Goal: Task Accomplishment & Management: Manage account settings

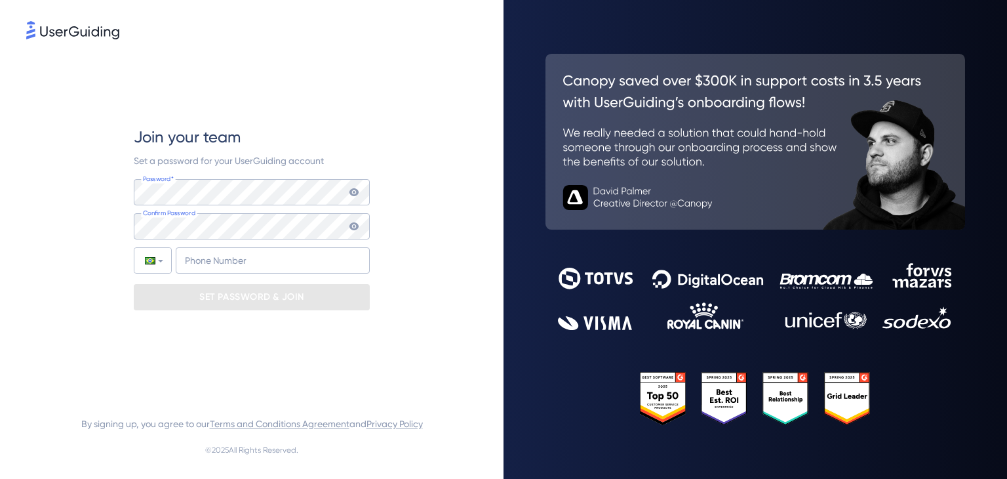
click at [355, 193] on keeper-lock "Open Keeper Popup" at bounding box center [352, 192] width 16 height 16
click at [348, 194] on keeper-lock "Open Keeper Popup" at bounding box center [352, 192] width 16 height 16
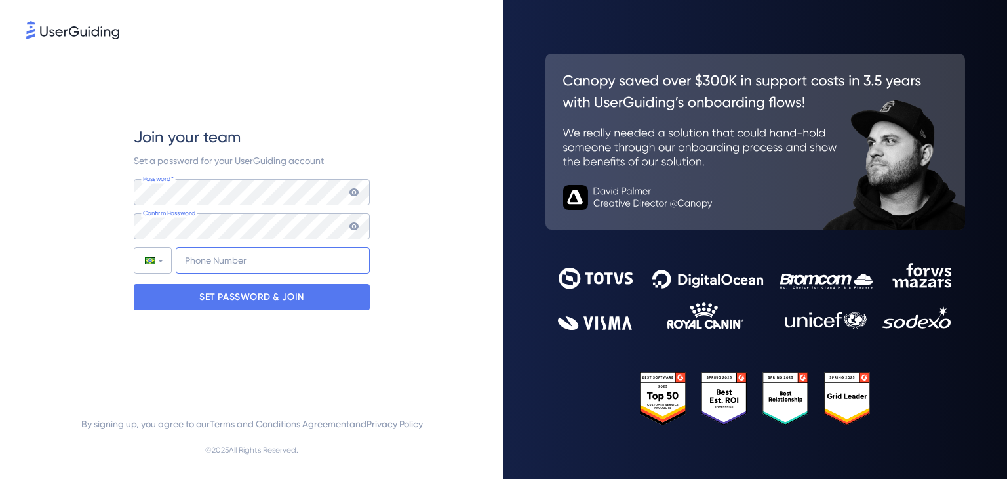
click at [241, 258] on input "+55" at bounding box center [273, 260] width 194 height 26
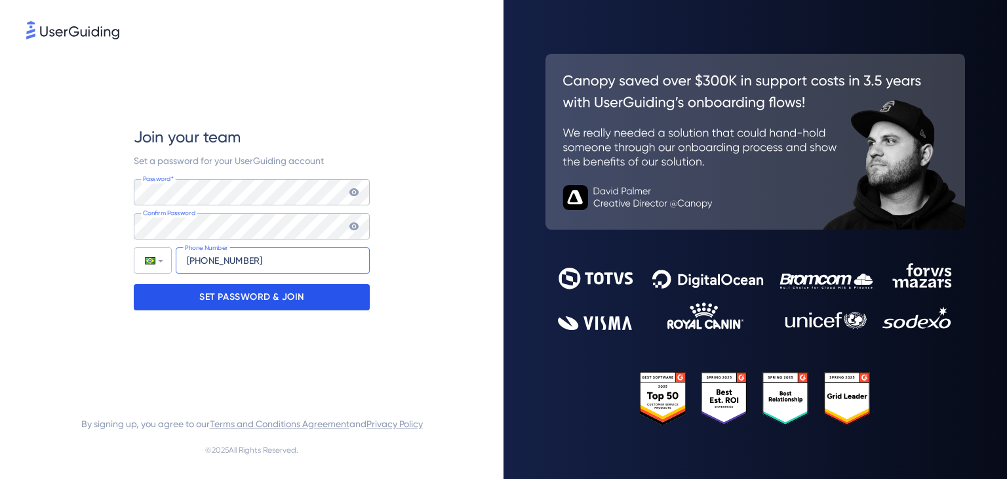
type input "[PHONE_NUMBER]"
click at [231, 300] on p "SET PASSWORD & JOIN" at bounding box center [251, 297] width 105 height 21
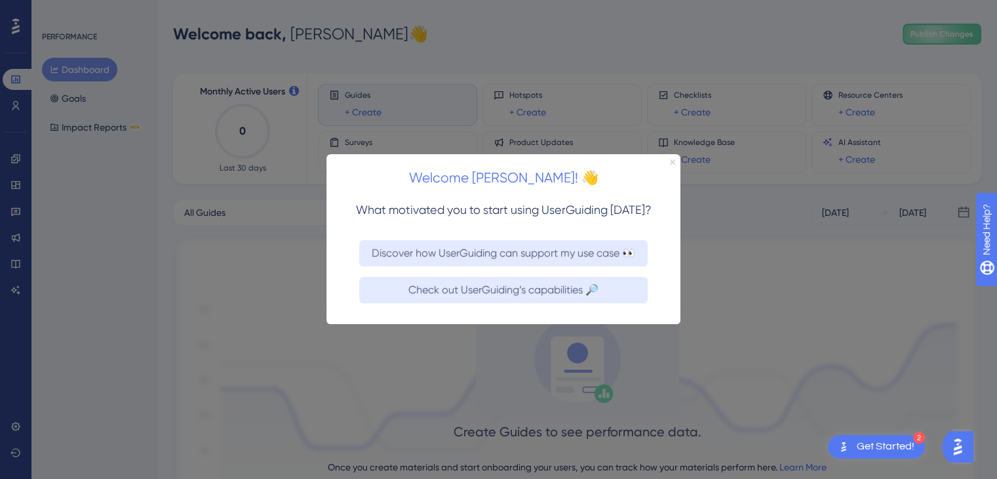
click at [674, 161] on icon "Close Preview" at bounding box center [672, 161] width 5 height 5
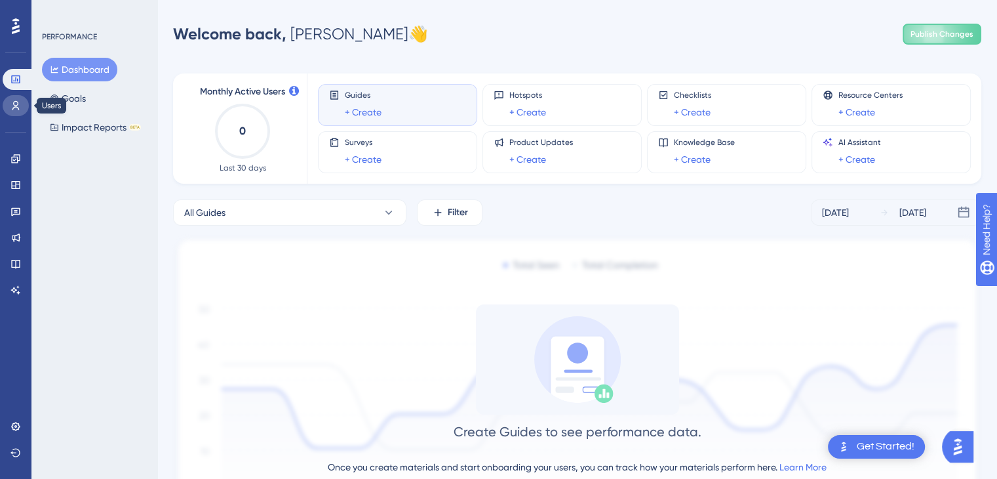
click at [20, 108] on icon at bounding box center [15, 105] width 10 height 10
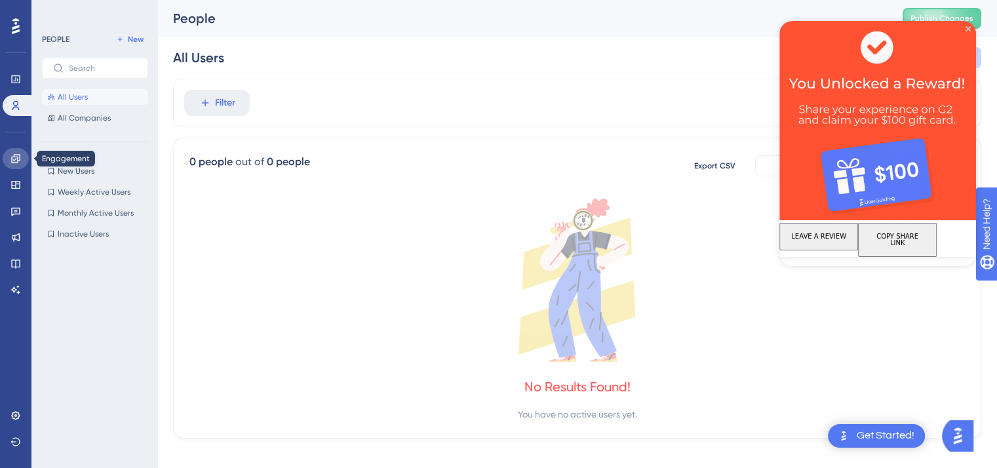
click at [14, 156] on icon at bounding box center [15, 158] width 9 height 9
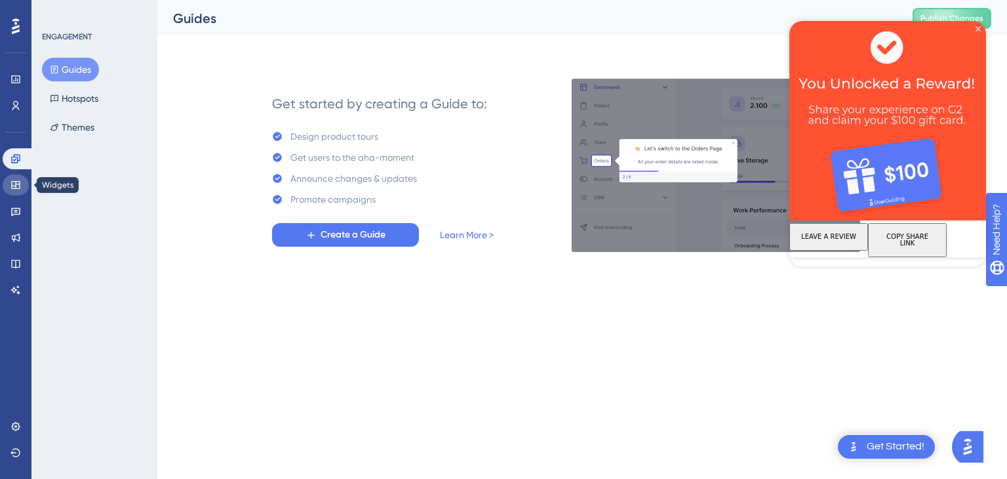
click at [14, 182] on icon at bounding box center [15, 185] width 10 height 10
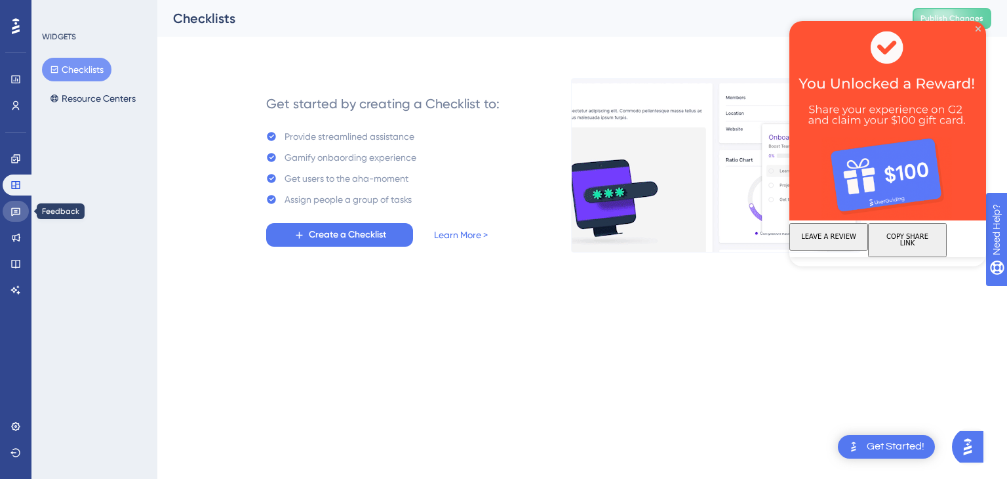
click at [16, 218] on link at bounding box center [16, 211] width 26 height 21
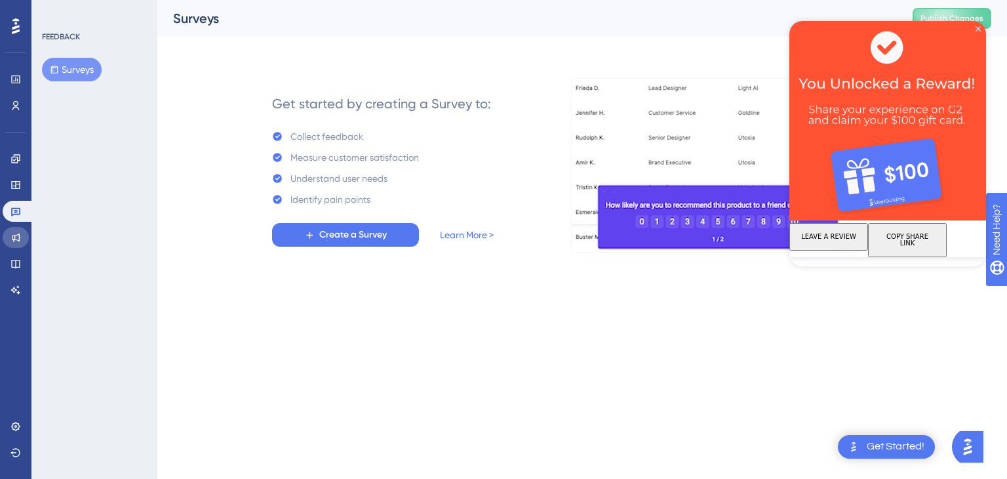
click at [16, 231] on link at bounding box center [16, 237] width 26 height 21
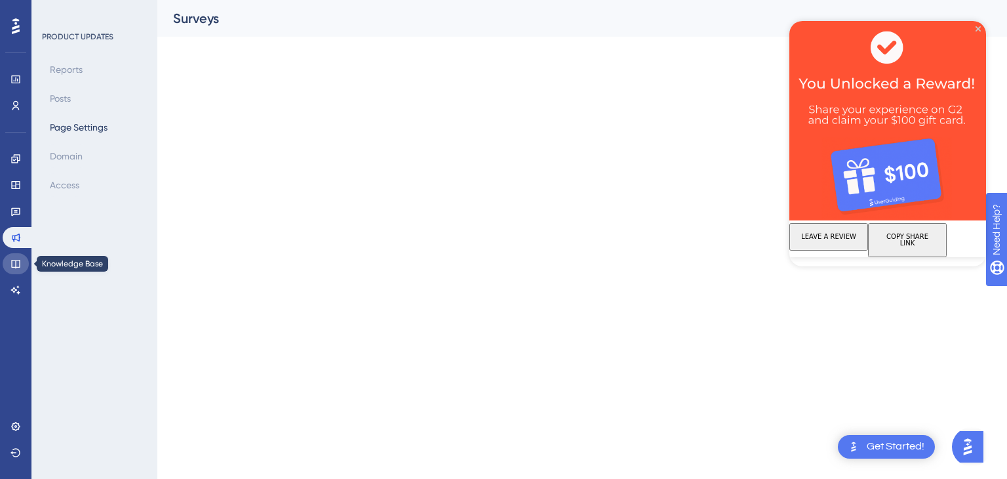
click at [16, 258] on link at bounding box center [16, 263] width 26 height 21
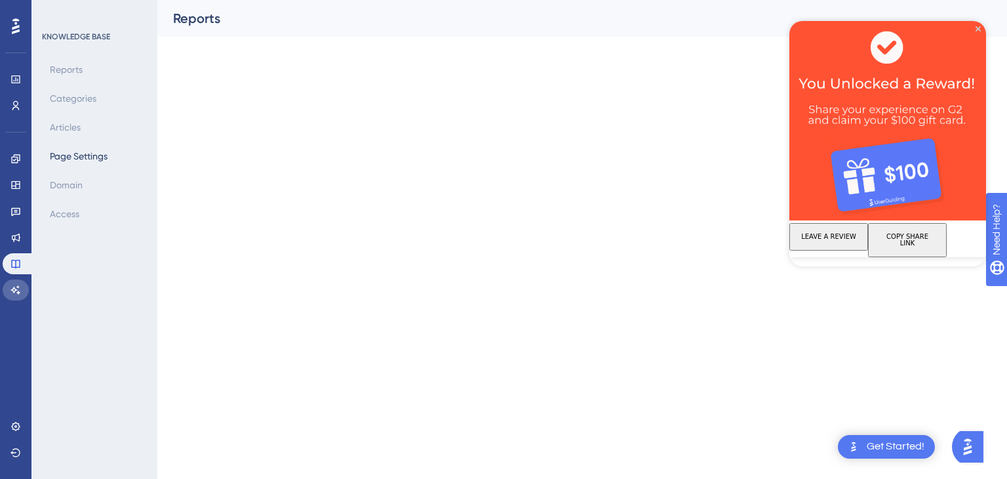
click at [15, 287] on icon at bounding box center [15, 290] width 10 height 10
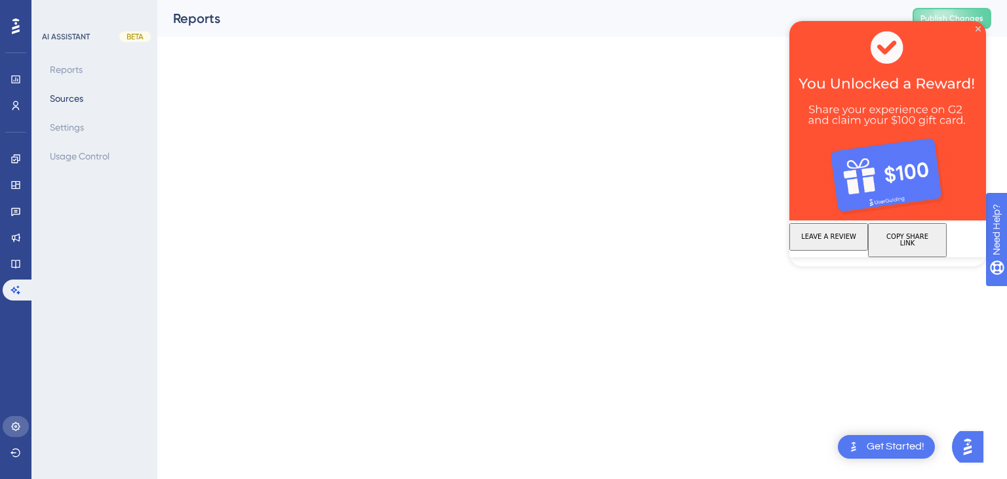
click at [16, 426] on icon at bounding box center [15, 426] width 10 height 10
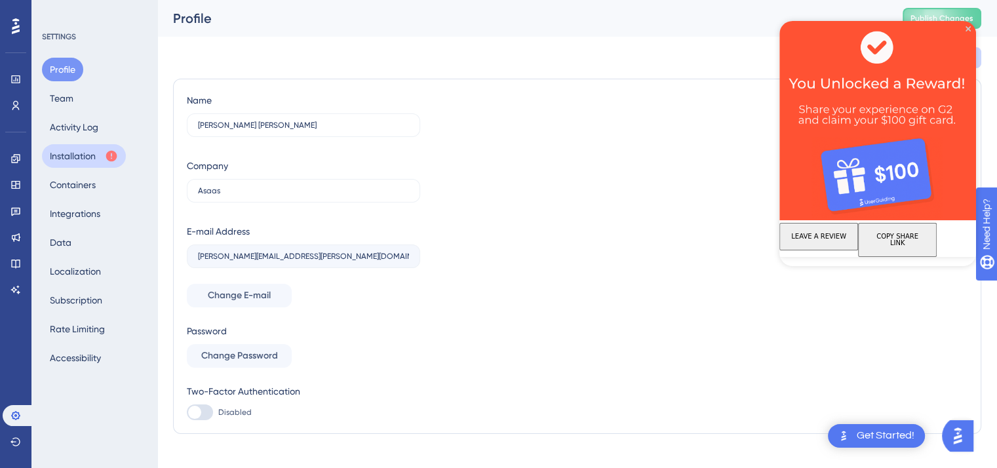
click at [89, 153] on button "Installation" at bounding box center [84, 156] width 84 height 24
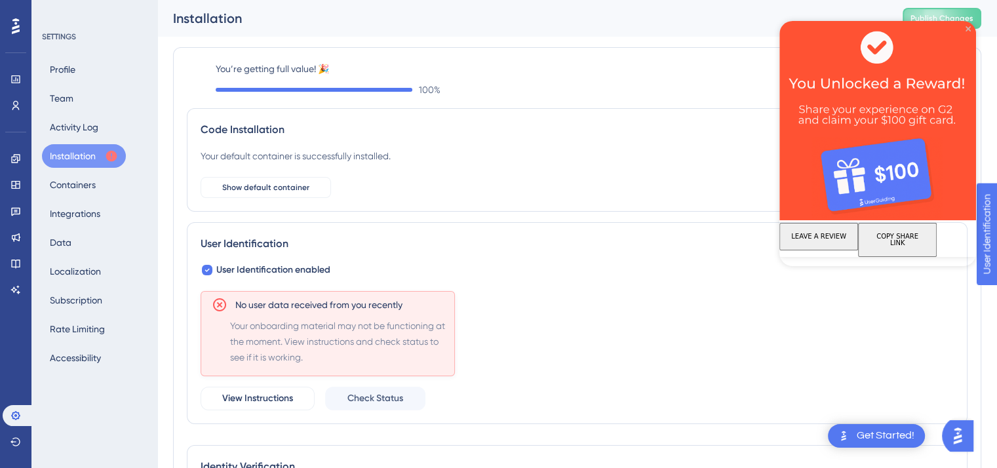
click at [968, 29] on icon "Close Preview" at bounding box center [968, 28] width 5 height 5
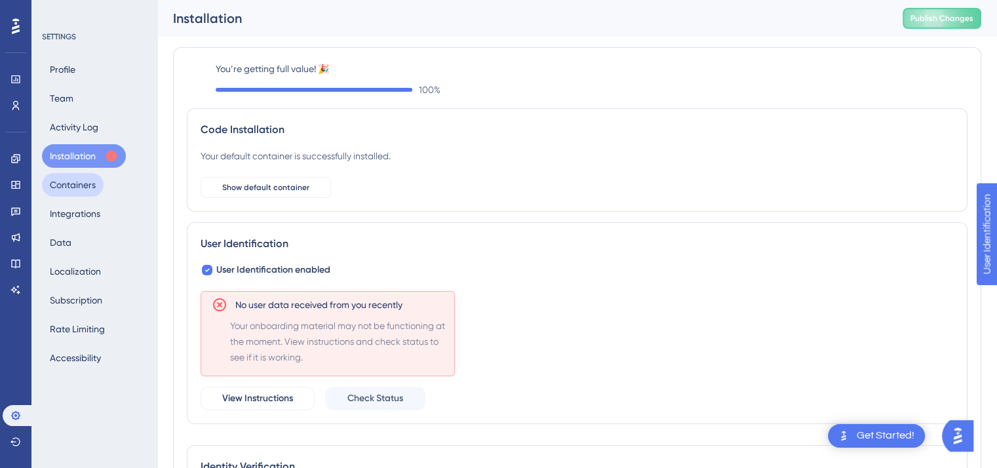
click at [84, 184] on button "Containers" at bounding box center [73, 185] width 62 height 24
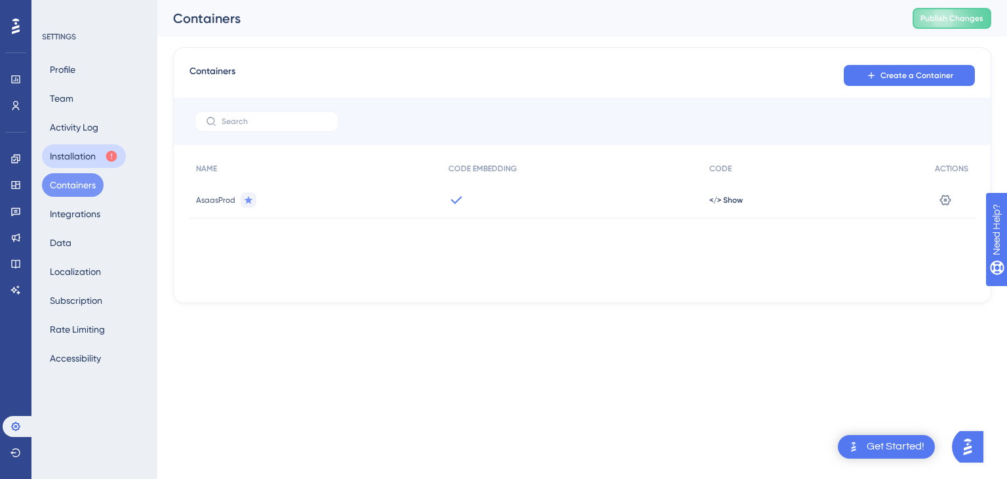
click at [93, 163] on button "Installation" at bounding box center [84, 156] width 84 height 24
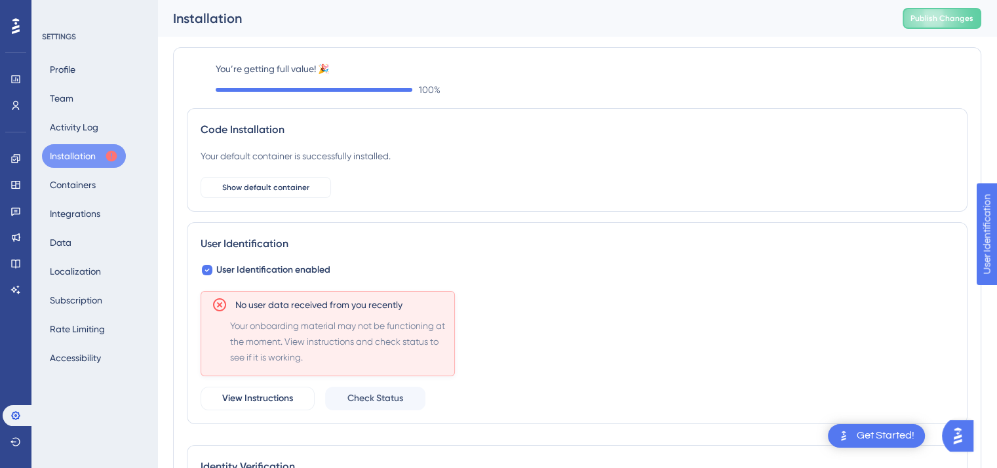
click at [89, 106] on div "Profile Team Activity Log Installation Containers Integrations Data Localizatio…" at bounding box center [95, 214] width 106 height 312
click at [63, 99] on button "Team" at bounding box center [61, 99] width 39 height 24
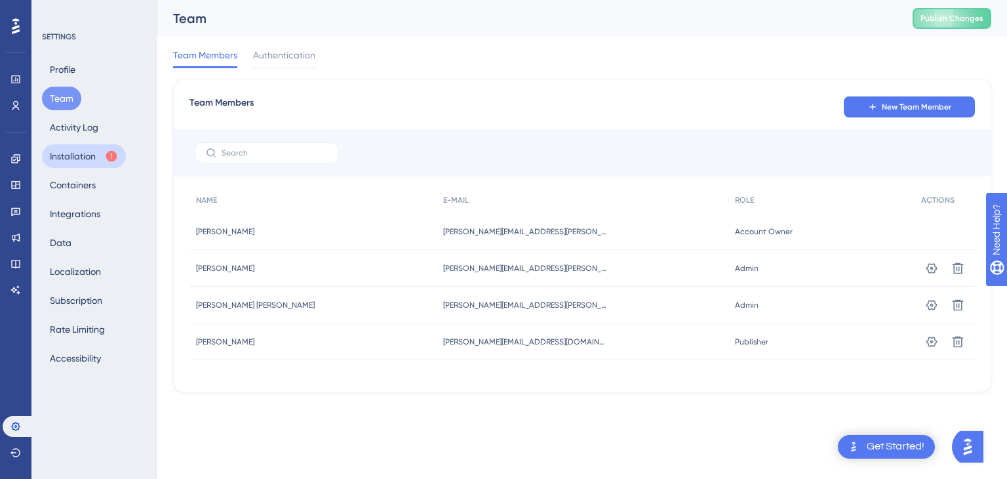
click at [110, 161] on icon at bounding box center [111, 156] width 11 height 11
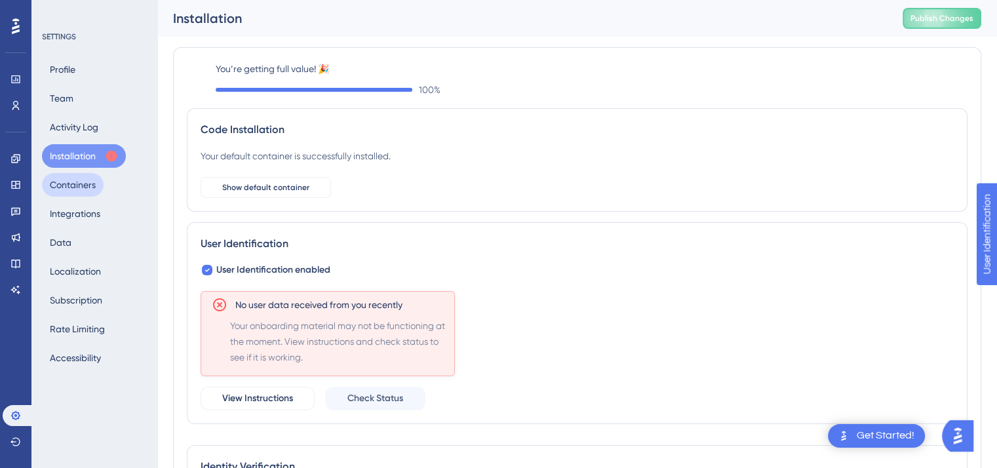
click at [94, 183] on button "Containers" at bounding box center [73, 185] width 62 height 24
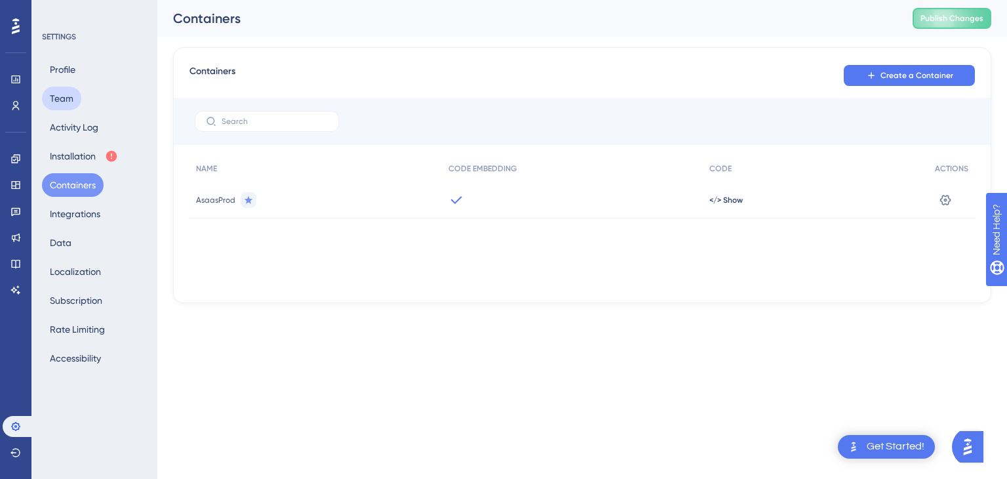
drag, startPoint x: 76, startPoint y: 100, endPoint x: 143, endPoint y: 135, distance: 75.4
click at [76, 100] on button "Team" at bounding box center [61, 99] width 39 height 24
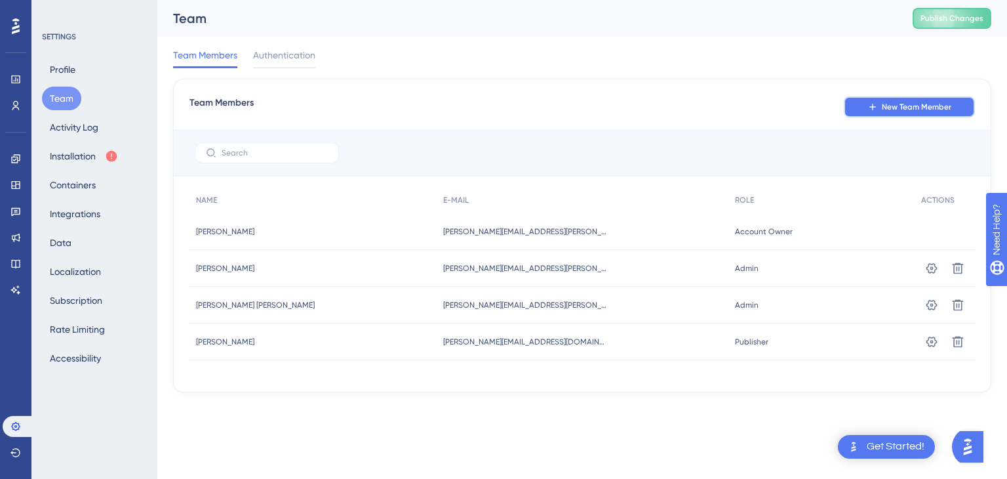
click at [898, 104] on span "New Team Member" at bounding box center [917, 107] width 70 height 10
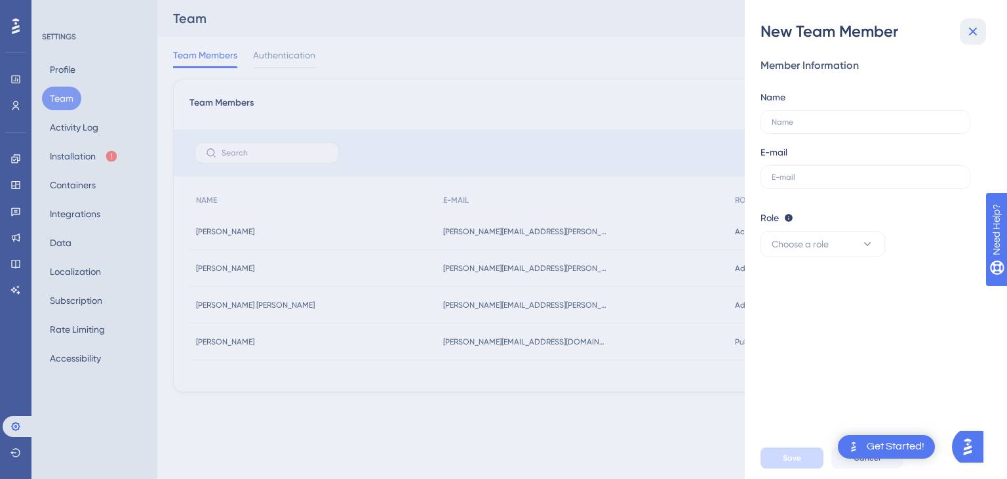
click at [976, 30] on icon at bounding box center [973, 32] width 16 height 16
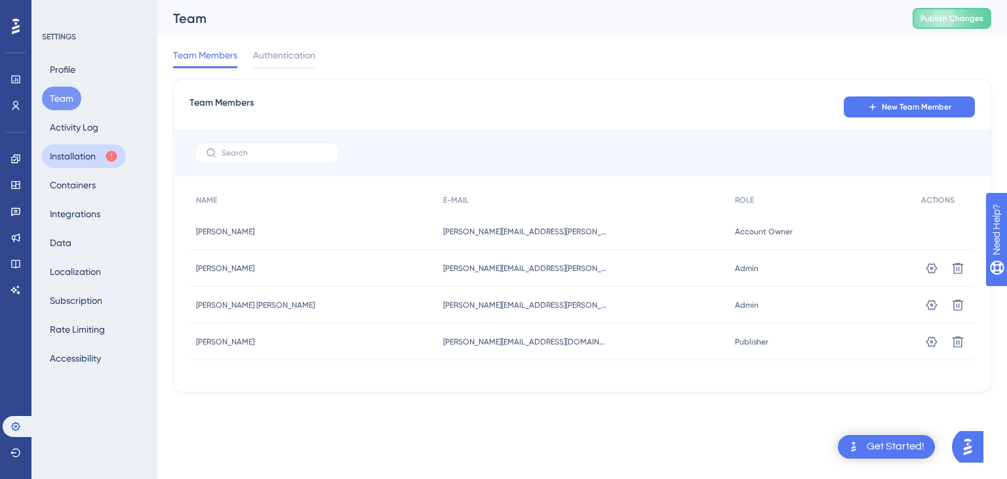
click at [113, 155] on icon at bounding box center [111, 156] width 11 height 11
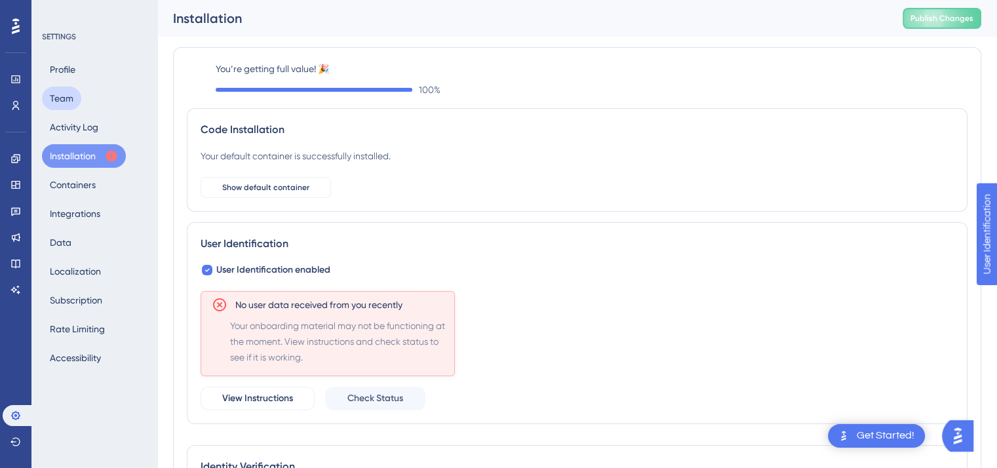
click at [65, 101] on button "Team" at bounding box center [61, 99] width 39 height 24
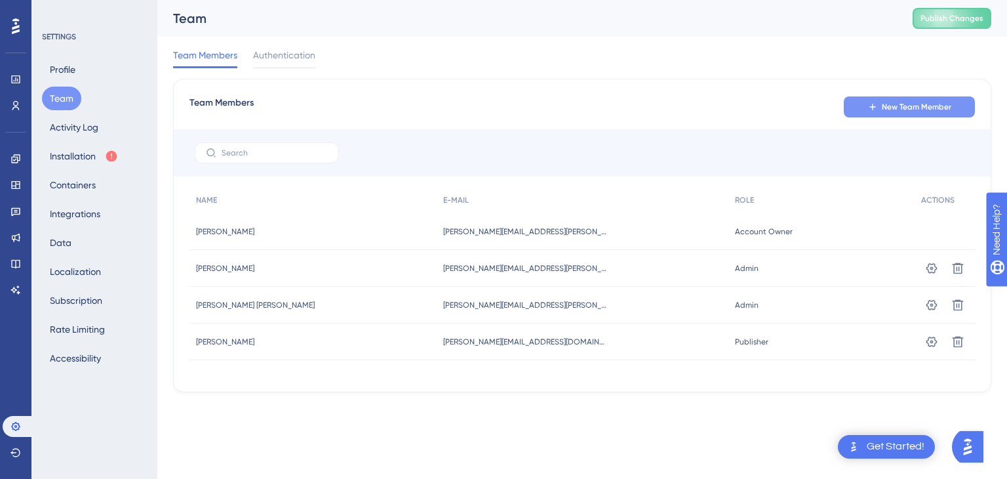
click at [926, 110] on span "New Team Member" at bounding box center [917, 107] width 70 height 10
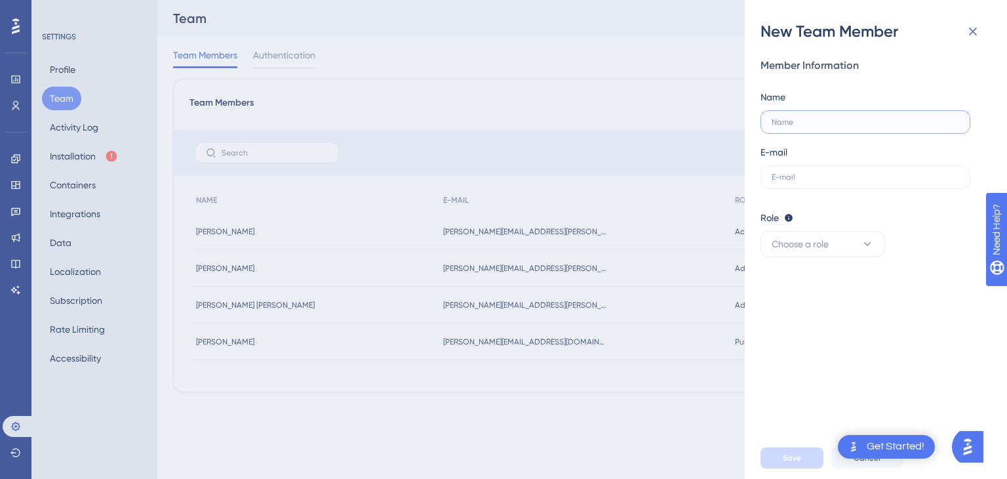
click at [830, 117] on input "text" at bounding box center [866, 121] width 188 height 9
type input "[PERSON_NAME]"
click at [824, 173] on input "text" at bounding box center [866, 176] width 188 height 9
paste input "[DOMAIN_NAME][EMAIL_ADDRESS][DOMAIN_NAME]"
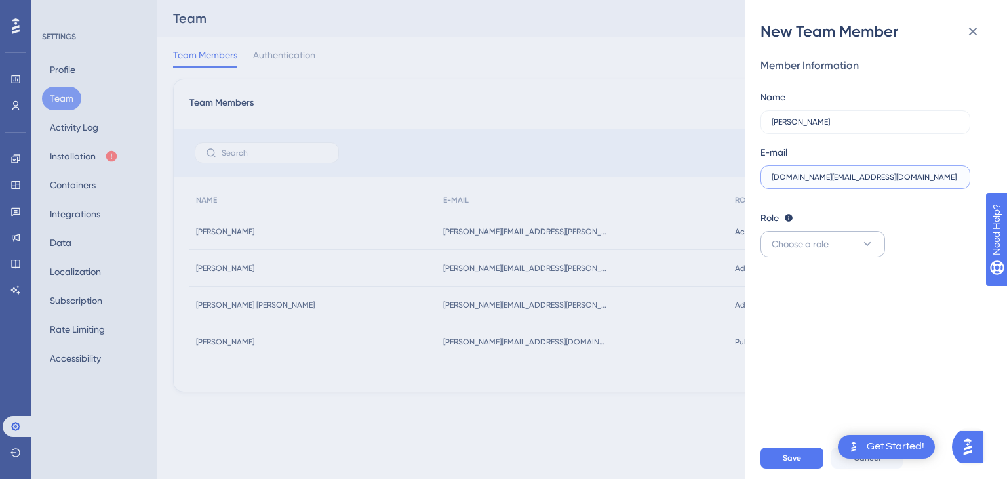
type input "[DOMAIN_NAME][EMAIL_ADDRESS][DOMAIN_NAME]"
click at [820, 246] on span "Choose a role" at bounding box center [800, 244] width 57 height 16
click at [796, 336] on div "Editor Upgrade" at bounding box center [823, 337] width 87 height 16
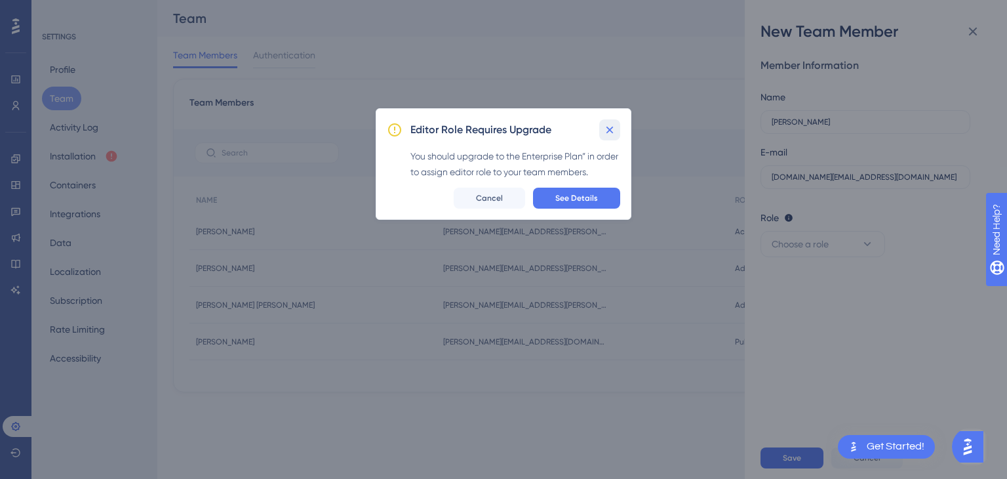
click at [605, 131] on icon at bounding box center [609, 129] width 13 height 13
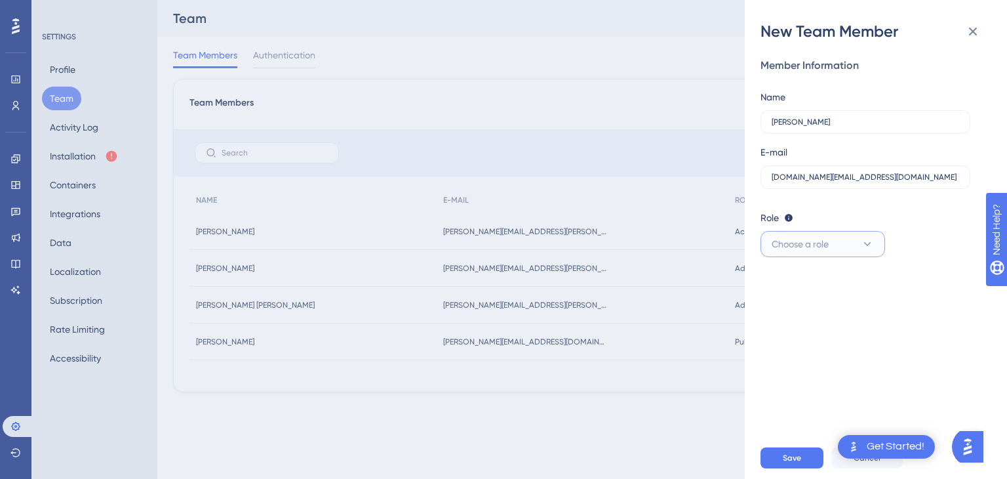
click at [834, 244] on button "Choose a role" at bounding box center [823, 244] width 125 height 26
click at [810, 283] on div "Admin Admin" at bounding box center [823, 284] width 87 height 26
click at [793, 456] on span "Save" at bounding box center [792, 457] width 18 height 10
click at [970, 35] on icon at bounding box center [973, 32] width 16 height 16
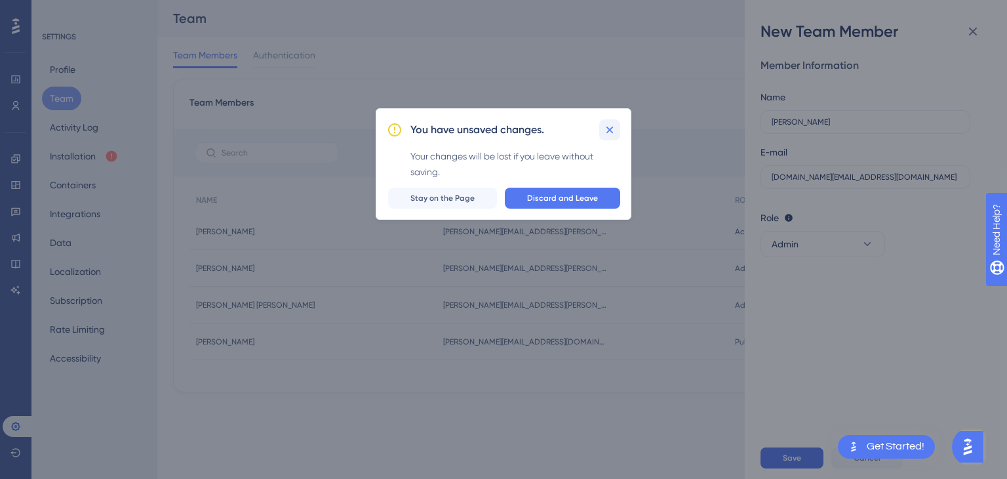
click at [607, 129] on icon at bounding box center [609, 129] width 13 height 13
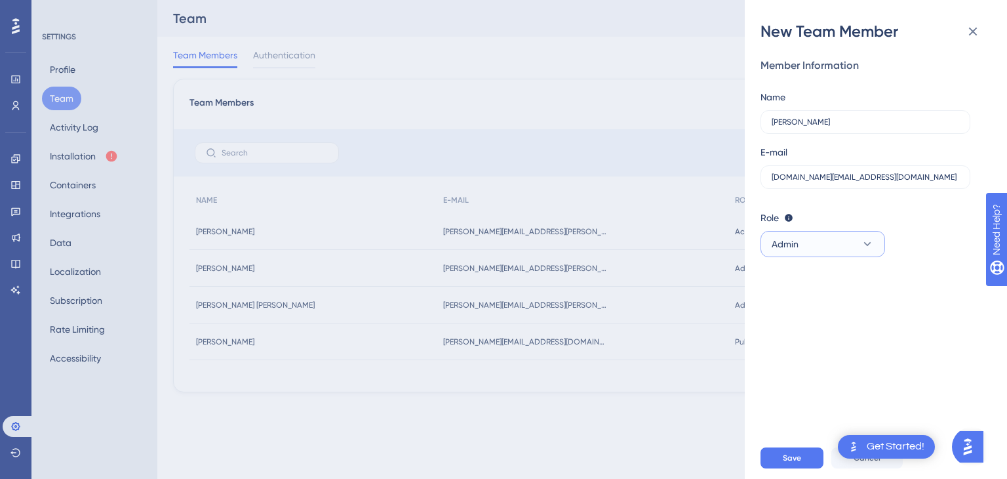
click at [828, 245] on button "Admin" at bounding box center [823, 244] width 125 height 26
click at [972, 30] on icon at bounding box center [973, 32] width 16 height 16
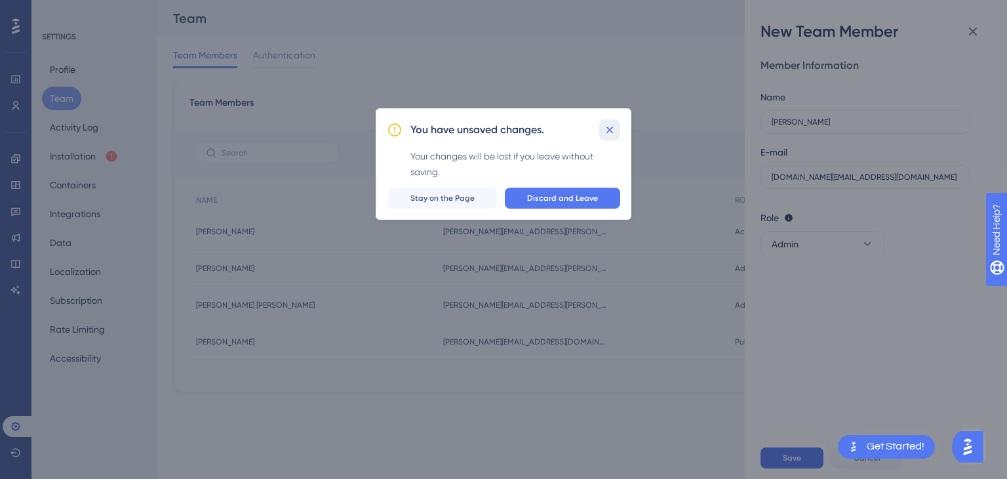
click at [610, 129] on icon at bounding box center [610, 130] width 7 height 7
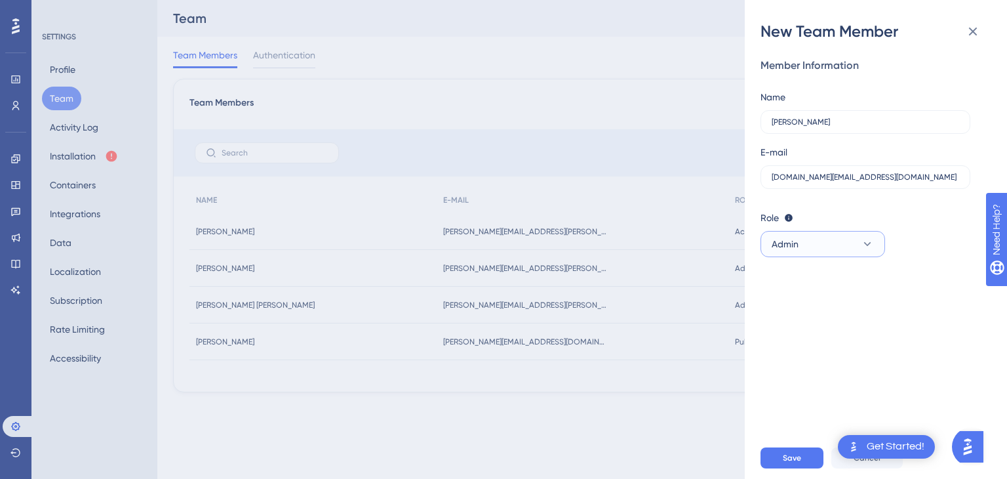
click at [845, 241] on button "Admin" at bounding box center [823, 244] width 125 height 26
click at [919, 217] on div "Role Editor: Create & edit materials Publisher: Editor + Publish changes Admin:…" at bounding box center [871, 218] width 220 height 16
click at [972, 22] on button at bounding box center [973, 31] width 26 height 26
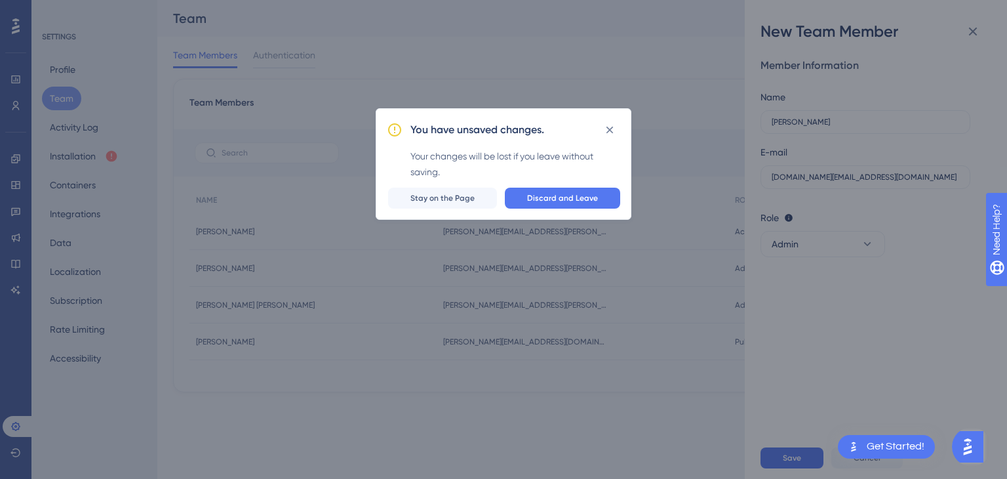
click at [841, 242] on div "You have unsaved changes. Your changes will be lost if you leave without saving…" at bounding box center [503, 239] width 1007 height 479
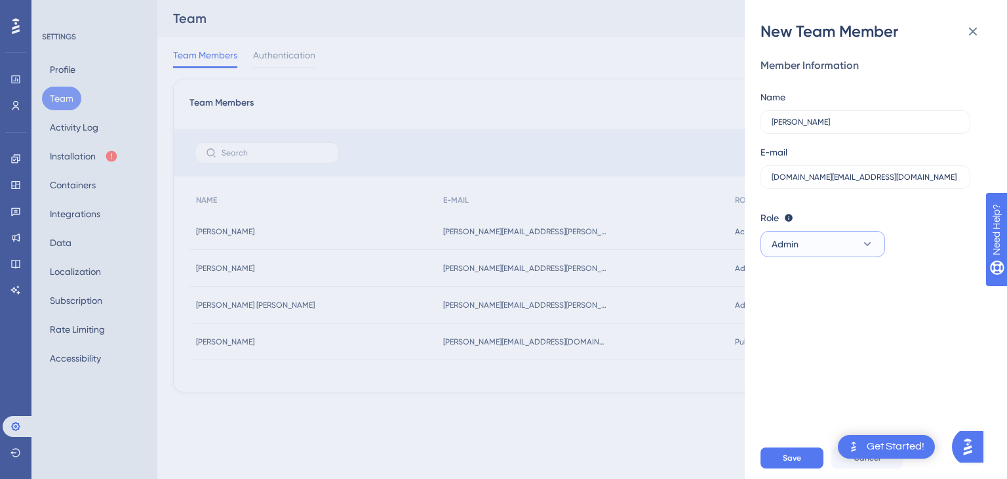
click at [827, 243] on button "Admin" at bounding box center [823, 244] width 125 height 26
click at [797, 308] on span "Publisher" at bounding box center [799, 310] width 38 height 16
click at [785, 455] on span "Save" at bounding box center [792, 457] width 18 height 10
click at [969, 26] on icon at bounding box center [973, 32] width 16 height 16
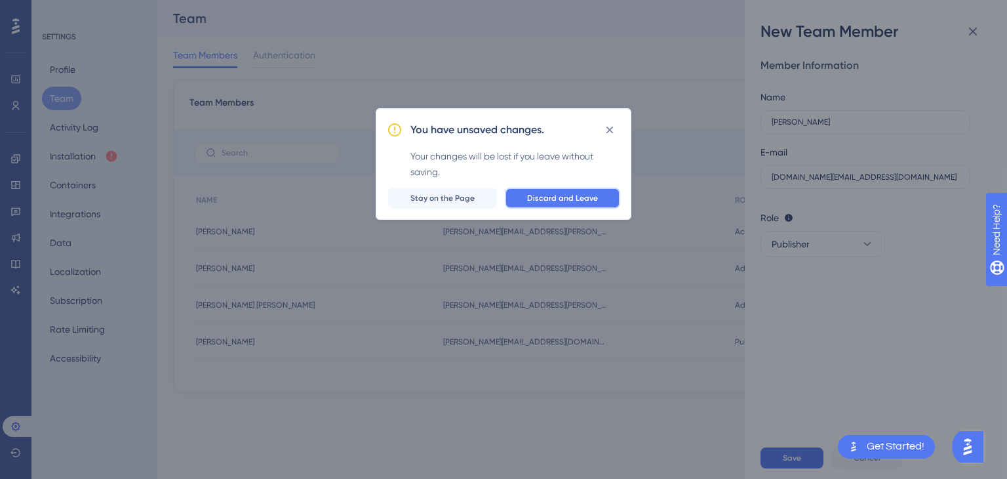
click at [571, 197] on span "Discard and Leave" at bounding box center [562, 198] width 71 height 10
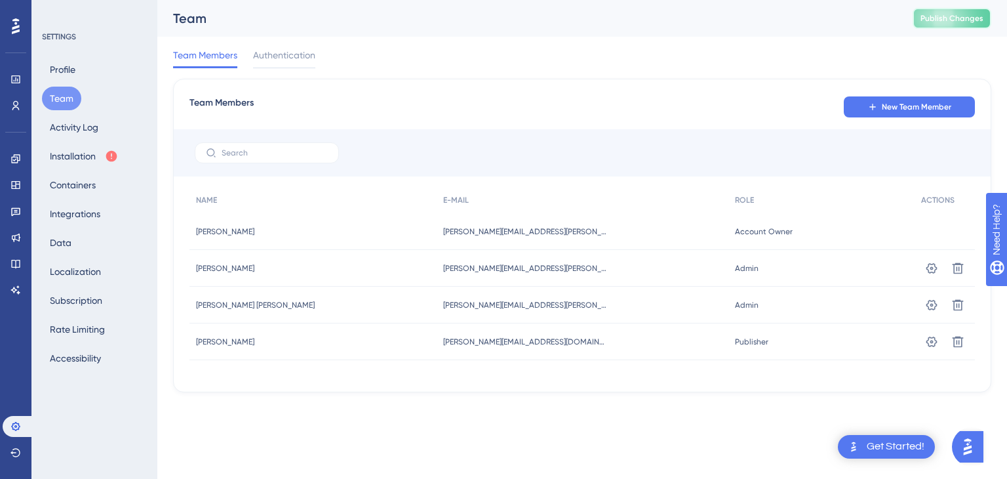
click at [966, 21] on span "Publish Changes" at bounding box center [952, 18] width 63 height 10
